Goal: Information Seeking & Learning: Compare options

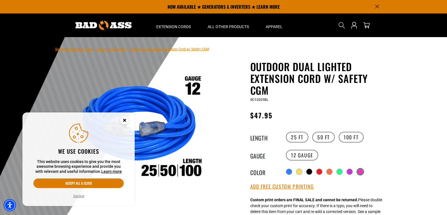
click at [363, 170] on div at bounding box center [361, 172] width 6 height 6
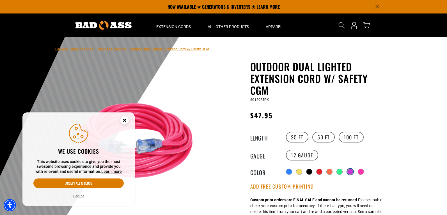
click at [349, 171] on div at bounding box center [351, 172] width 6 height 6
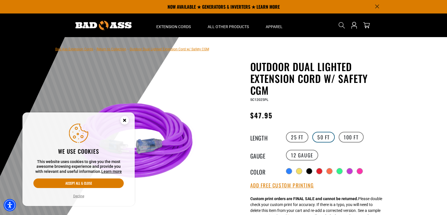
click at [329, 138] on label "50 FT" at bounding box center [324, 137] width 22 height 11
click at [343, 136] on label "100 FT" at bounding box center [351, 137] width 25 height 11
click at [125, 121] on circle "Close this option" at bounding box center [124, 120] width 8 height 8
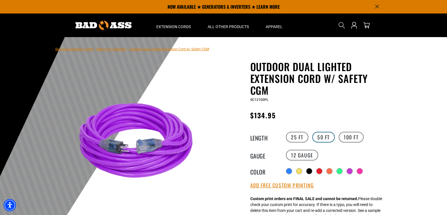
click at [315, 134] on label "50 FT" at bounding box center [324, 137] width 22 height 11
